Goal: Task Accomplishment & Management: Use online tool/utility

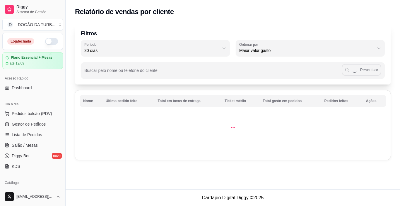
select select "30"
select select "HIGHEST_TOTAL_SPENT_WITH_ORDERS"
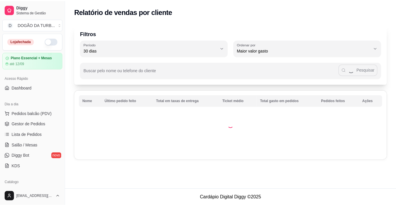
scroll to position [88, 0]
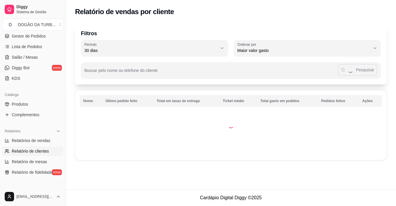
select select "ALL"
select select "0"
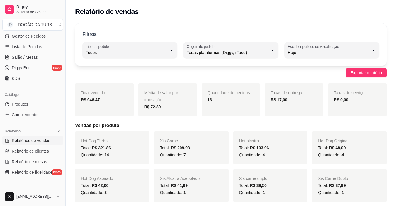
click at [177, 149] on span "R$ 209,93" at bounding box center [180, 147] width 19 height 5
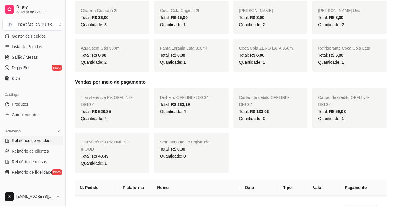
scroll to position [293, 0]
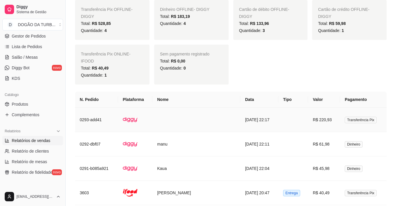
click at [240, 110] on td "[DATE] 22:17" at bounding box center [259, 120] width 38 height 24
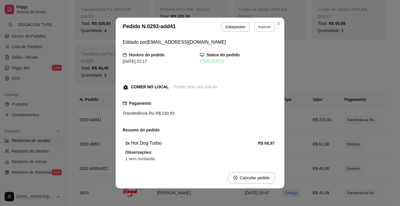
click at [264, 25] on button "Imprimir" at bounding box center [264, 26] width 21 height 9
click at [254, 48] on button "IMPRESSORA" at bounding box center [252, 47] width 43 height 9
click at [262, 26] on button "Imprimir" at bounding box center [265, 26] width 20 height 9
click at [252, 46] on button "IMPRESSORA" at bounding box center [252, 47] width 41 height 9
click at [265, 23] on button "Imprimir" at bounding box center [264, 26] width 21 height 9
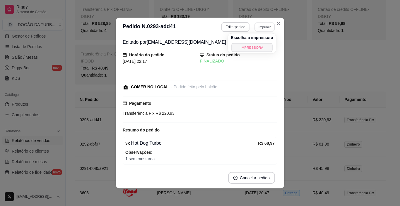
click at [260, 49] on button "IMPRESSORA" at bounding box center [252, 47] width 41 height 9
click at [264, 30] on button "Imprimir" at bounding box center [264, 26] width 21 height 9
click at [261, 45] on button "IMPRESSORA" at bounding box center [252, 47] width 43 height 9
click at [262, 24] on button "Imprimir" at bounding box center [265, 26] width 20 height 9
drag, startPoint x: 255, startPoint y: 42, endPoint x: 255, endPoint y: 47, distance: 5.0
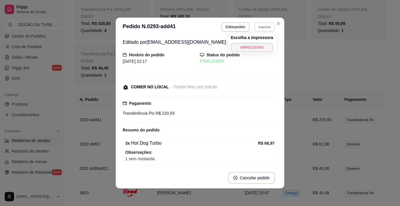
click at [256, 42] on div "Escolha a impressora IMPRESSORA" at bounding box center [252, 43] width 48 height 20
click at [255, 47] on button "IMPRESSORA" at bounding box center [252, 47] width 41 height 9
click at [264, 30] on button "Imprimir" at bounding box center [264, 26] width 21 height 9
click at [240, 49] on button "IMPRESSORA" at bounding box center [252, 47] width 43 height 9
click at [264, 24] on button "Imprimir" at bounding box center [264, 26] width 21 height 9
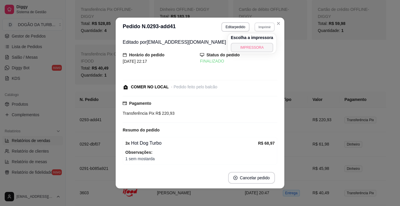
click at [250, 48] on button "IMPRESSORA" at bounding box center [252, 47] width 43 height 9
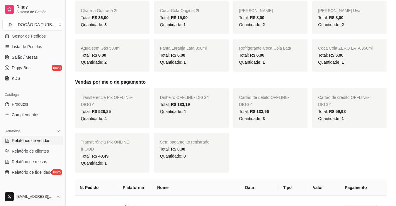
scroll to position [352, 0]
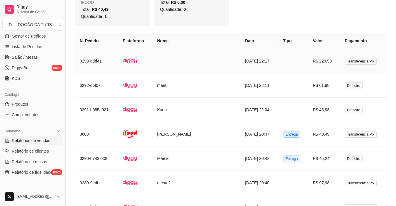
click at [150, 58] on td at bounding box center [135, 61] width 35 height 24
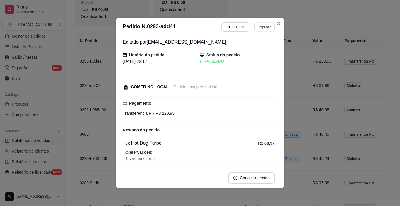
click at [268, 28] on button "Imprimir" at bounding box center [265, 26] width 20 height 9
click at [256, 46] on button "IMPRESSORA" at bounding box center [252, 47] width 43 height 9
click at [268, 25] on button "Imprimir" at bounding box center [264, 26] width 21 height 9
click at [249, 46] on button "IMPRESSORA" at bounding box center [252, 47] width 43 height 9
click at [270, 26] on button "Imprimir" at bounding box center [264, 26] width 21 height 9
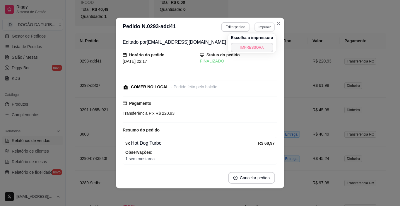
click at [245, 45] on button "IMPRESSORA" at bounding box center [252, 47] width 43 height 9
click at [260, 28] on button "Imprimir" at bounding box center [264, 26] width 21 height 9
click at [258, 48] on button "IMPRESSORA" at bounding box center [252, 47] width 43 height 9
click at [265, 25] on button "Imprimir" at bounding box center [265, 26] width 20 height 9
click at [263, 46] on button "IMPRESSORA" at bounding box center [252, 47] width 43 height 9
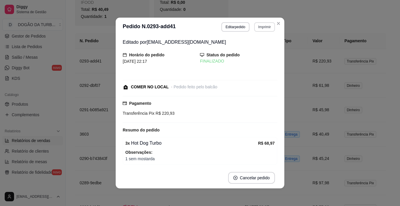
click at [261, 28] on button "Imprimir" at bounding box center [264, 26] width 21 height 9
click at [259, 45] on button "IMPRESSORA" at bounding box center [252, 47] width 43 height 9
click at [264, 27] on button "Imprimir" at bounding box center [264, 26] width 21 height 9
click at [259, 47] on button "IMPRESSORA" at bounding box center [252, 47] width 41 height 9
